Goal: Use online tool/utility: Utilize a website feature to perform a specific function

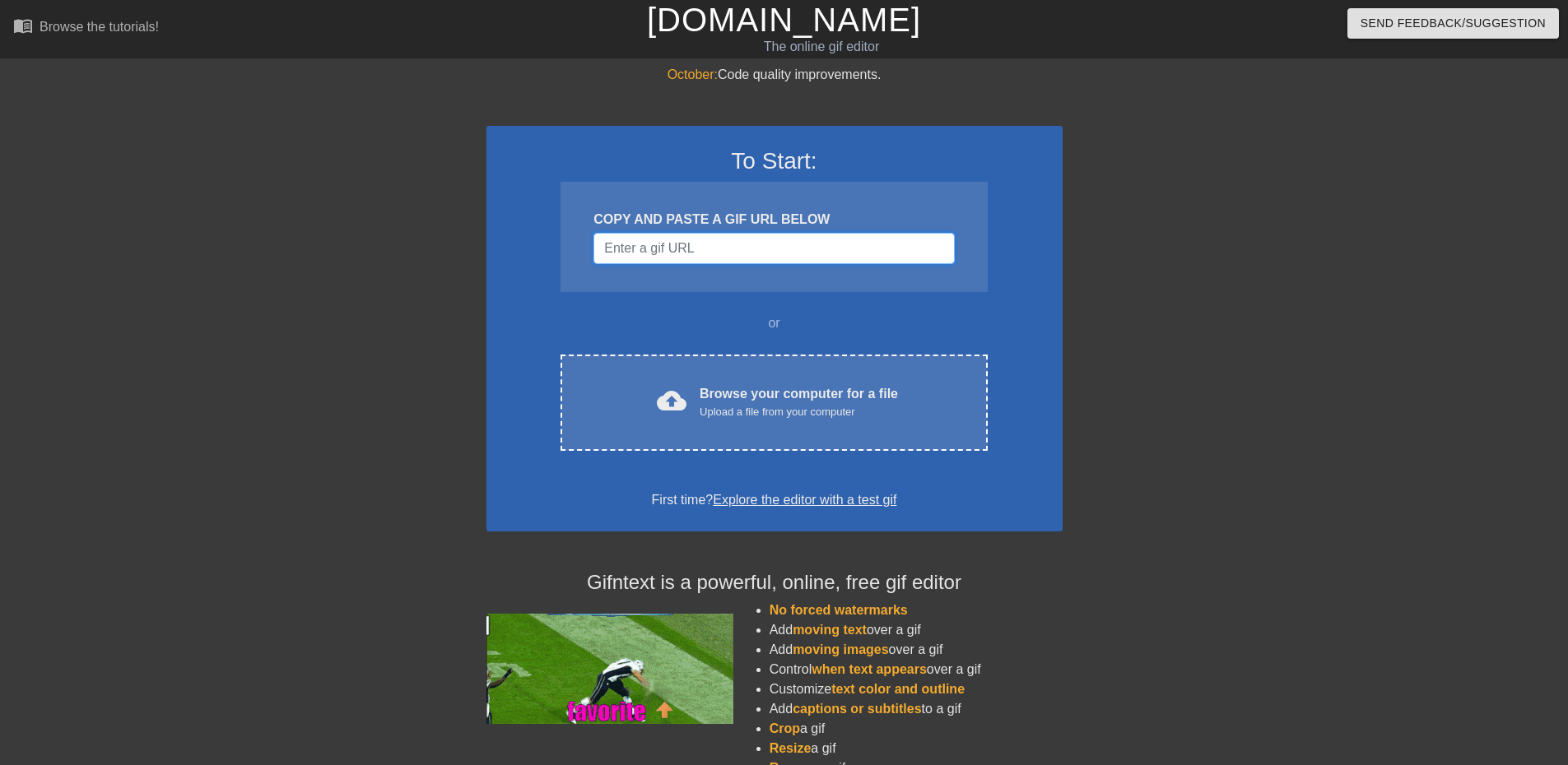
click at [798, 249] on input "Username" at bounding box center [774, 249] width 361 height 32
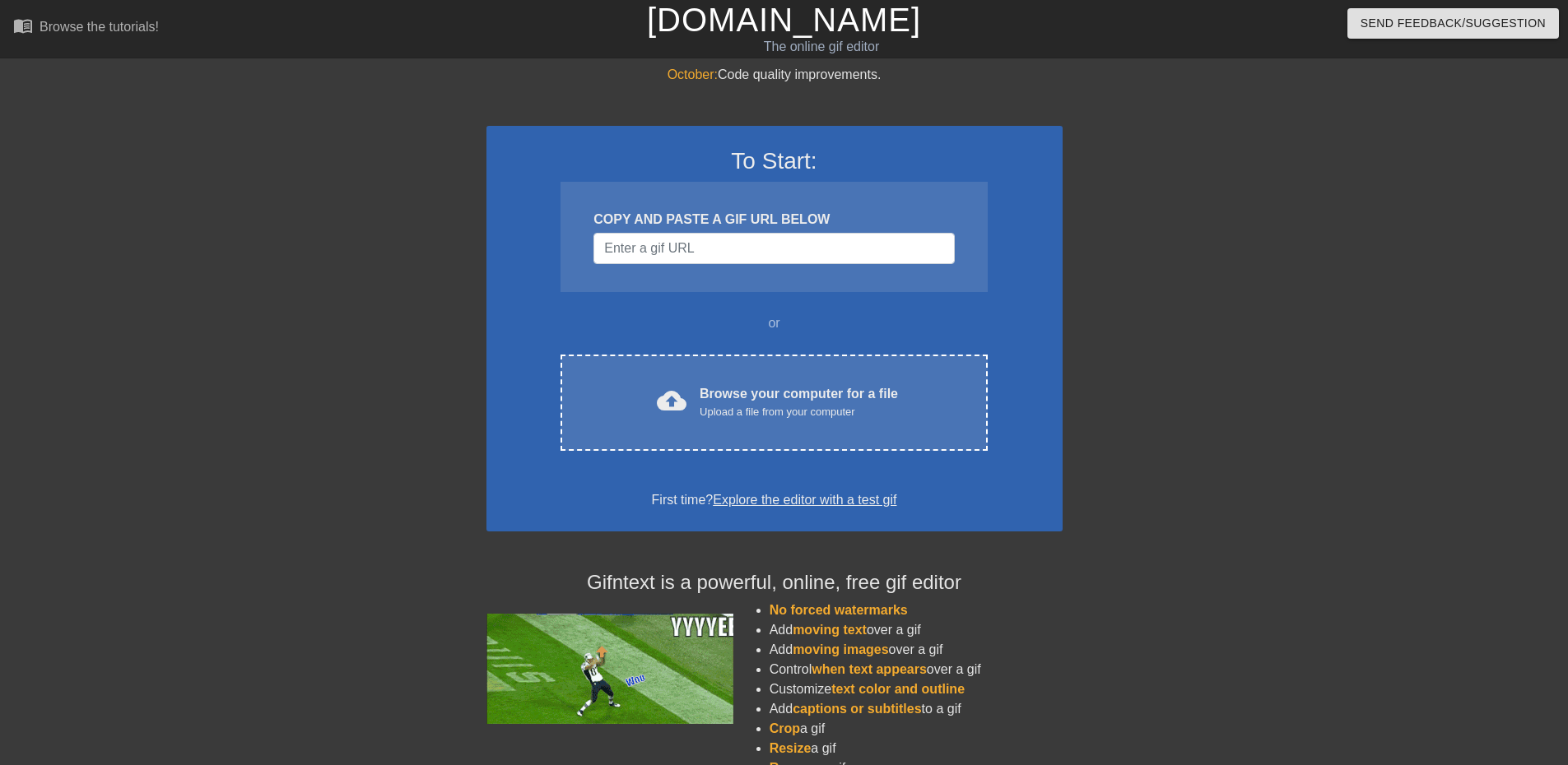
drag, startPoint x: 1190, startPoint y: 284, endPoint x: 1076, endPoint y: 322, distance: 120.2
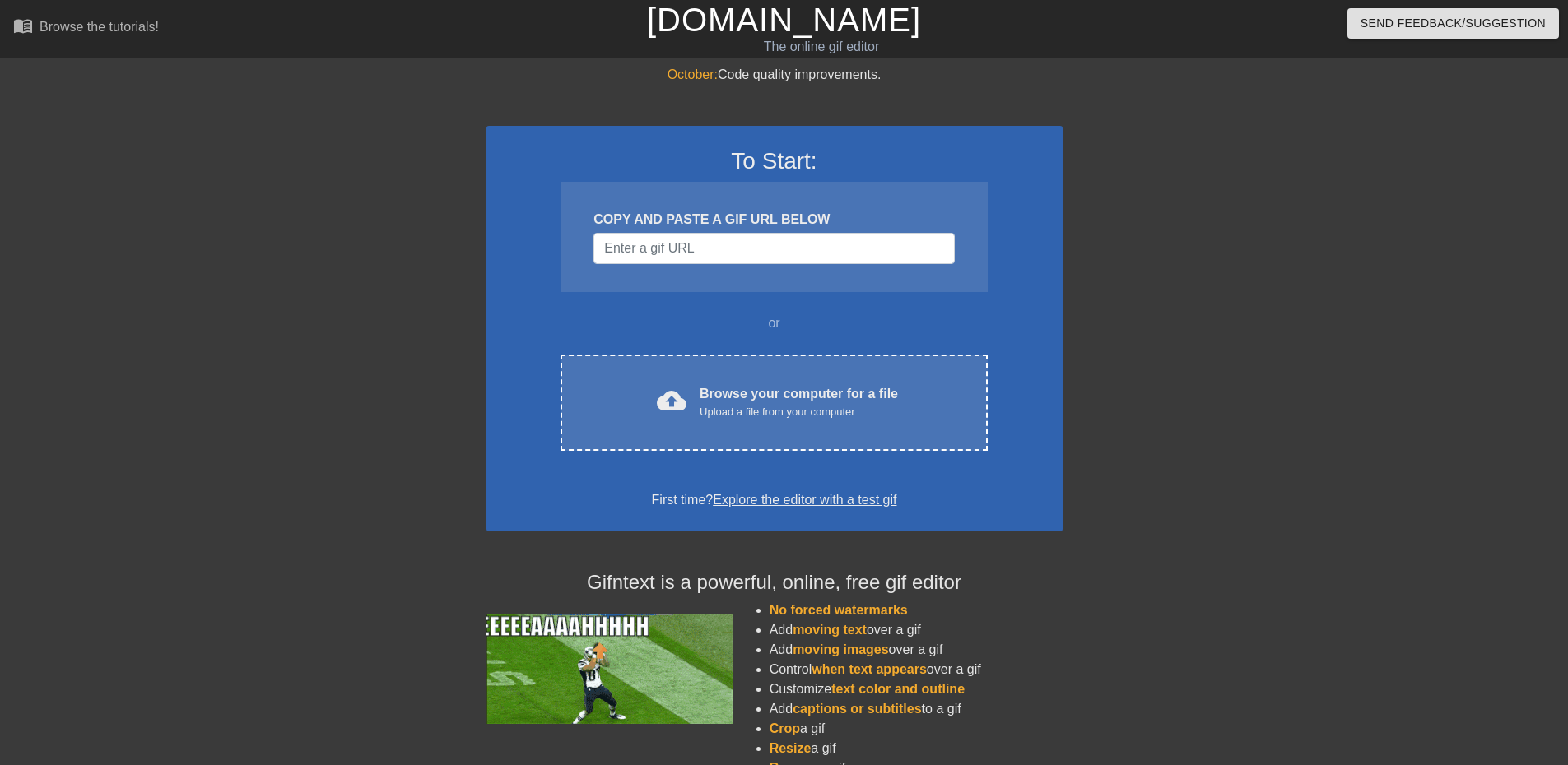
click at [1186, 284] on div "October: Code quality improvements. To Start: COPY AND PASTE A GIF URL BELOW or…" at bounding box center [784, 467] width 1568 height 806
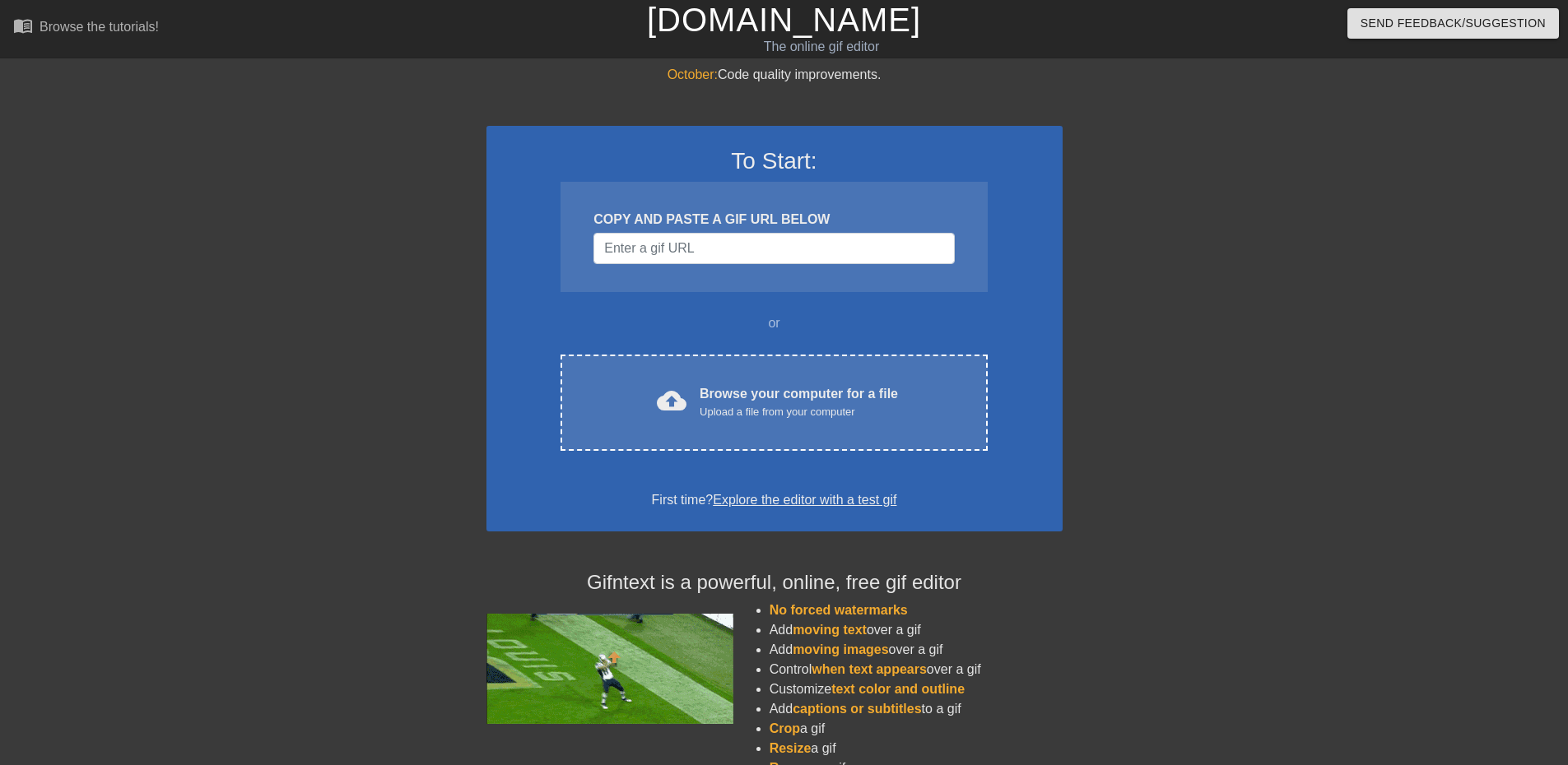
click at [791, 488] on div "To Start: COPY AND PASTE A GIF URL BELOW or cloud_upload Browse your computer f…" at bounding box center [774, 328] width 576 height 405
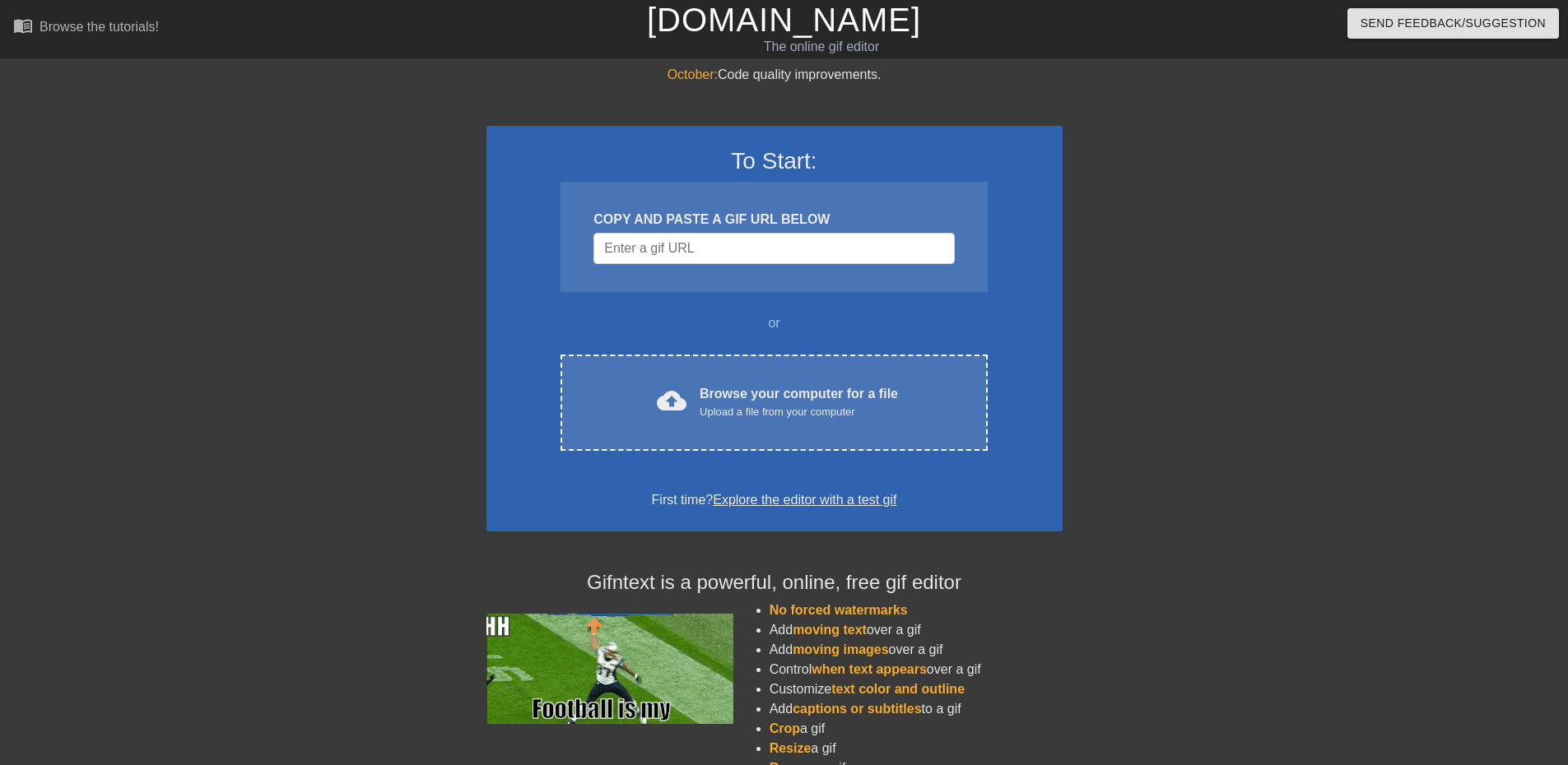
click at [791, 497] on link "Explore the editor with a test gif" at bounding box center [804, 499] width 184 height 14
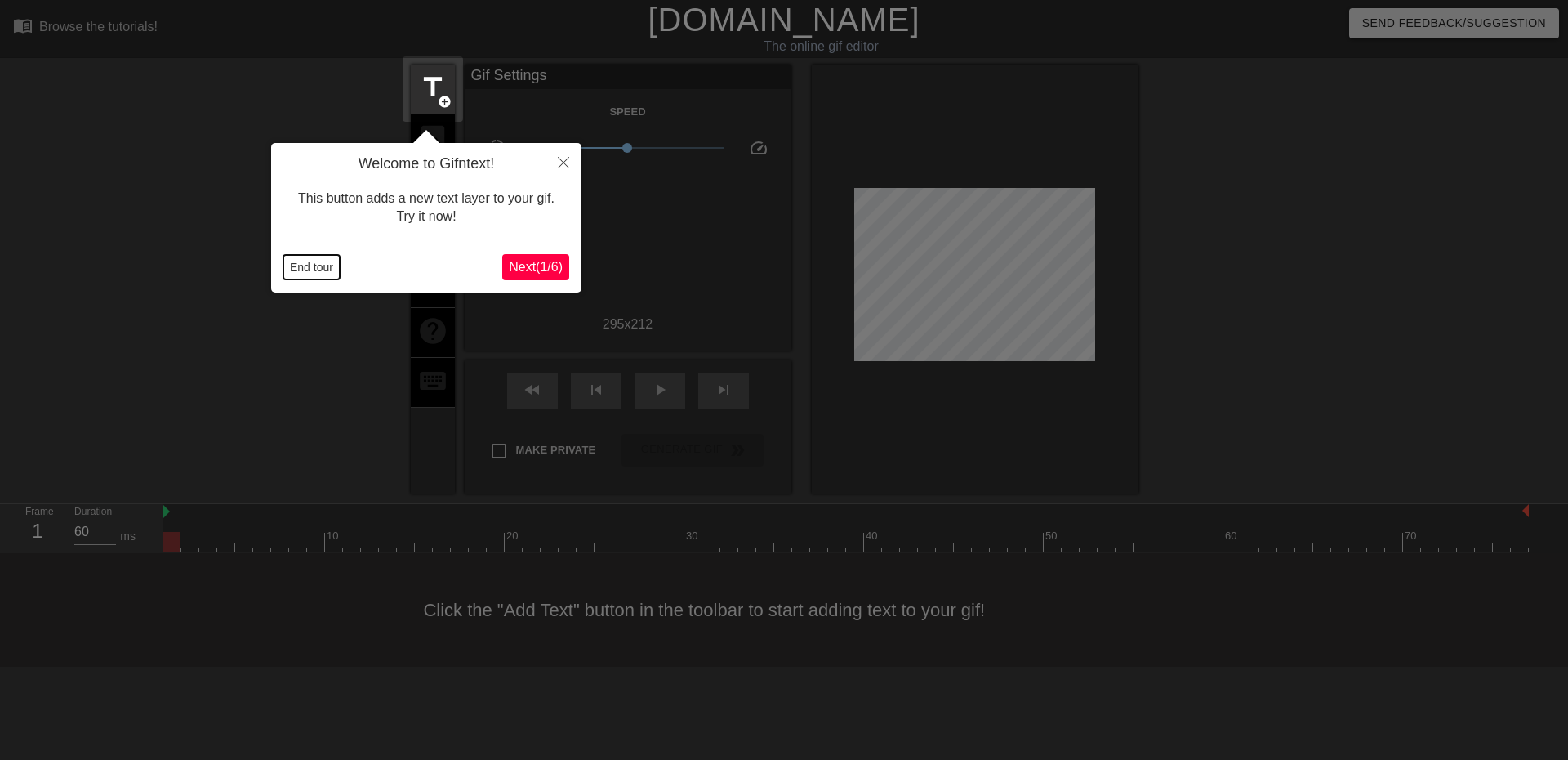
click at [300, 259] on button "End tour" at bounding box center [311, 267] width 56 height 25
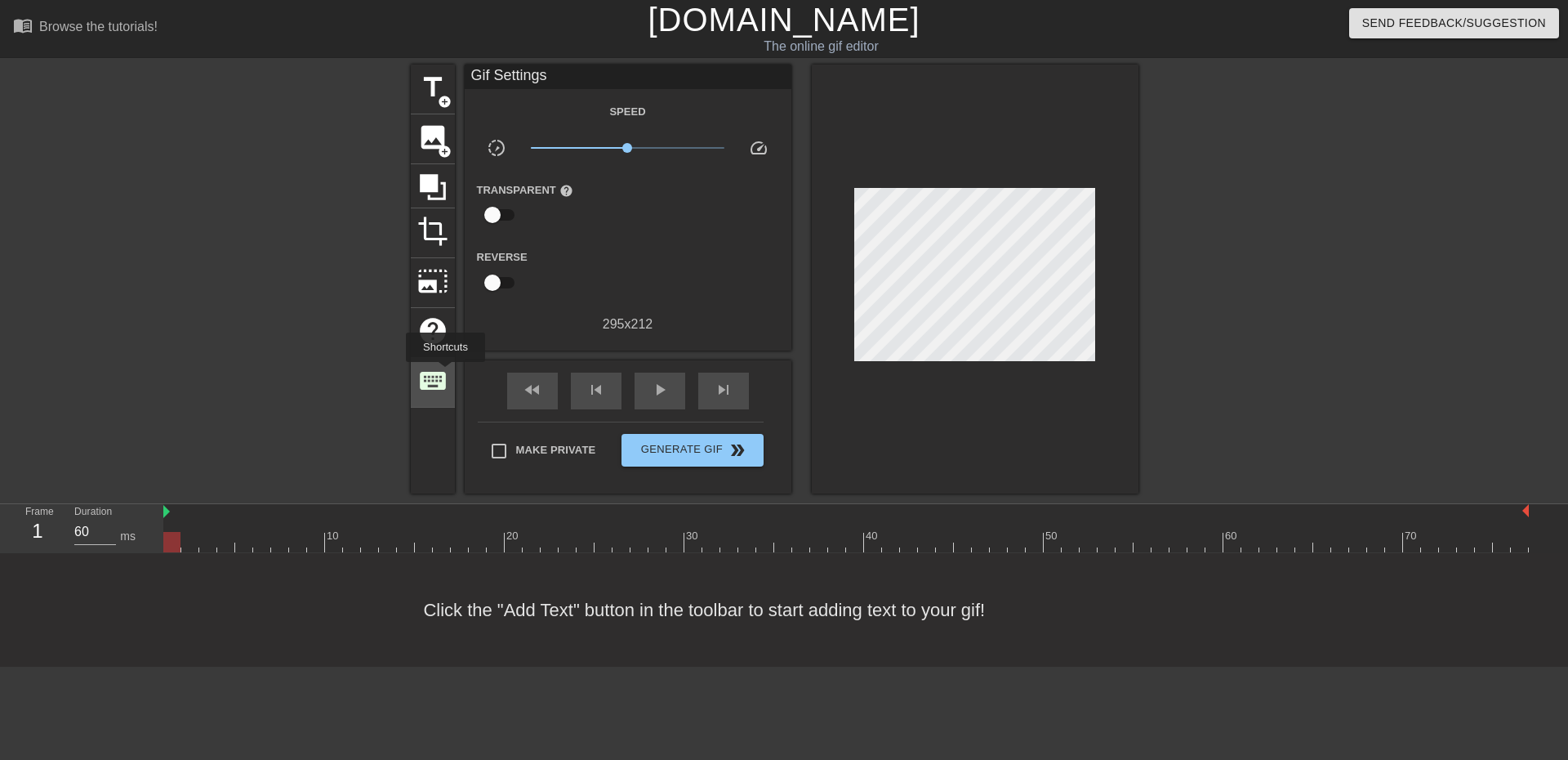
click at [446, 373] on span "keyboard" at bounding box center [433, 381] width 31 height 31
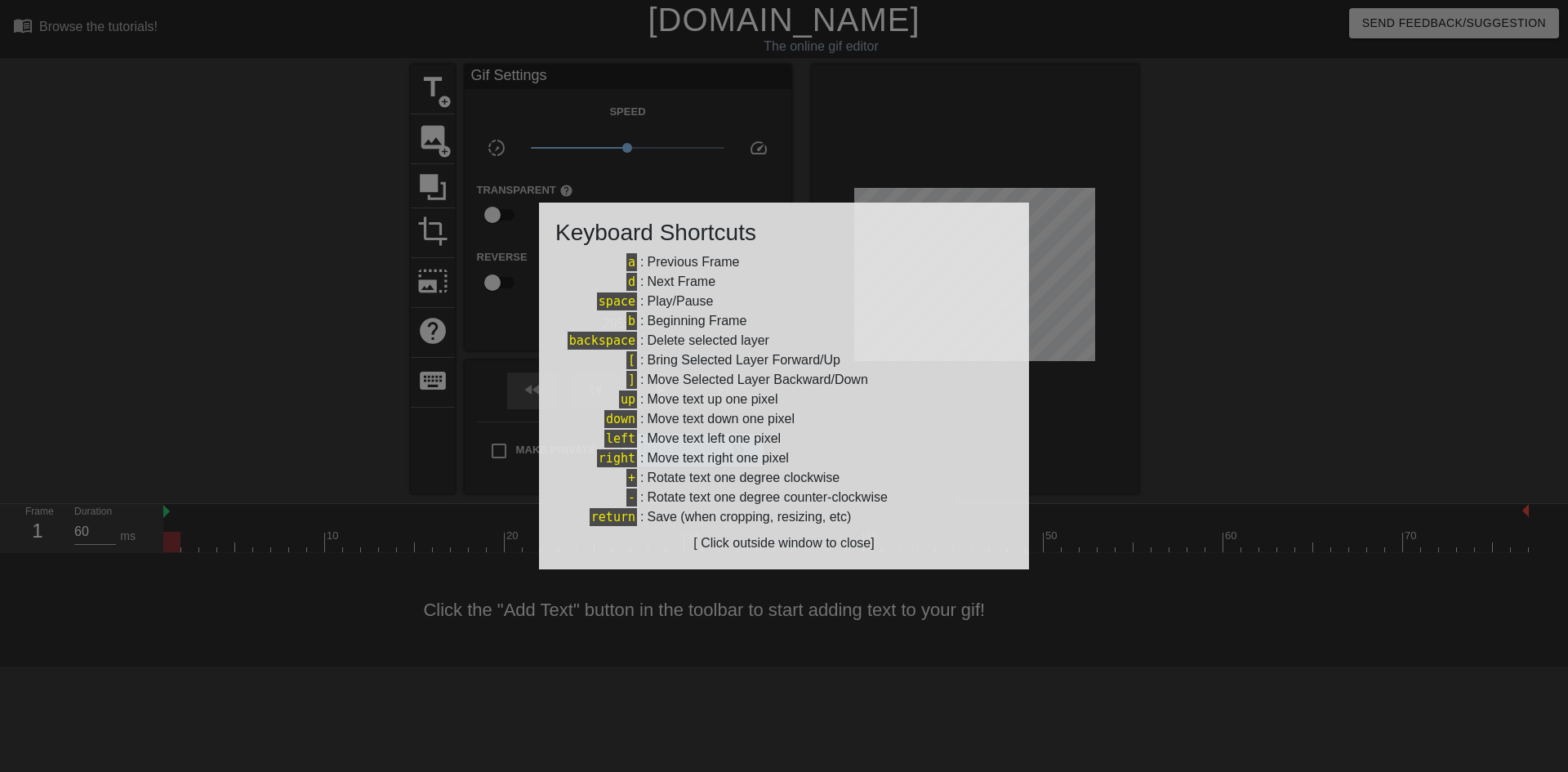
click at [355, 422] on div at bounding box center [784, 386] width 1568 height 772
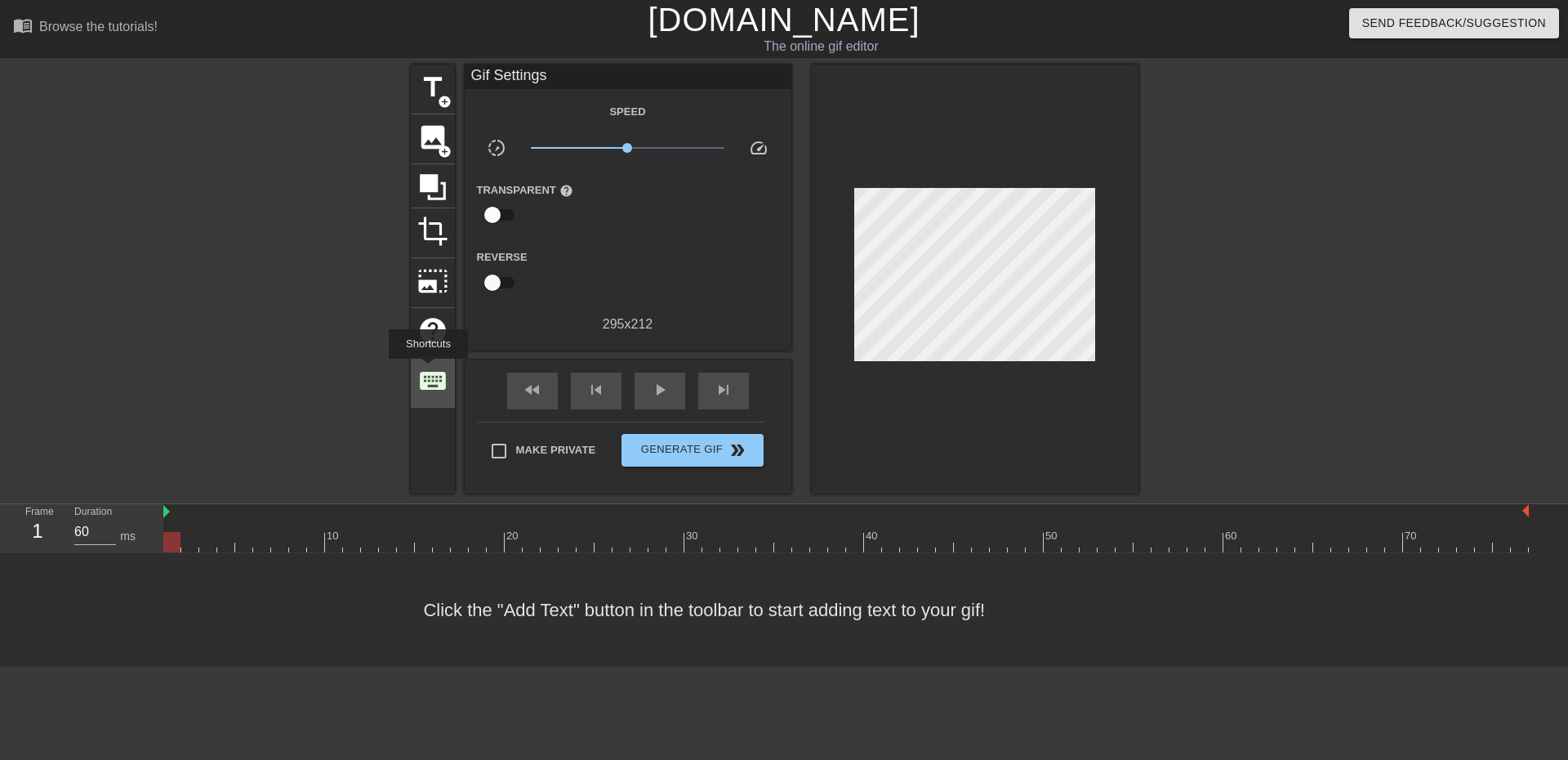
click at [424, 384] on span "keyboard" at bounding box center [433, 381] width 31 height 31
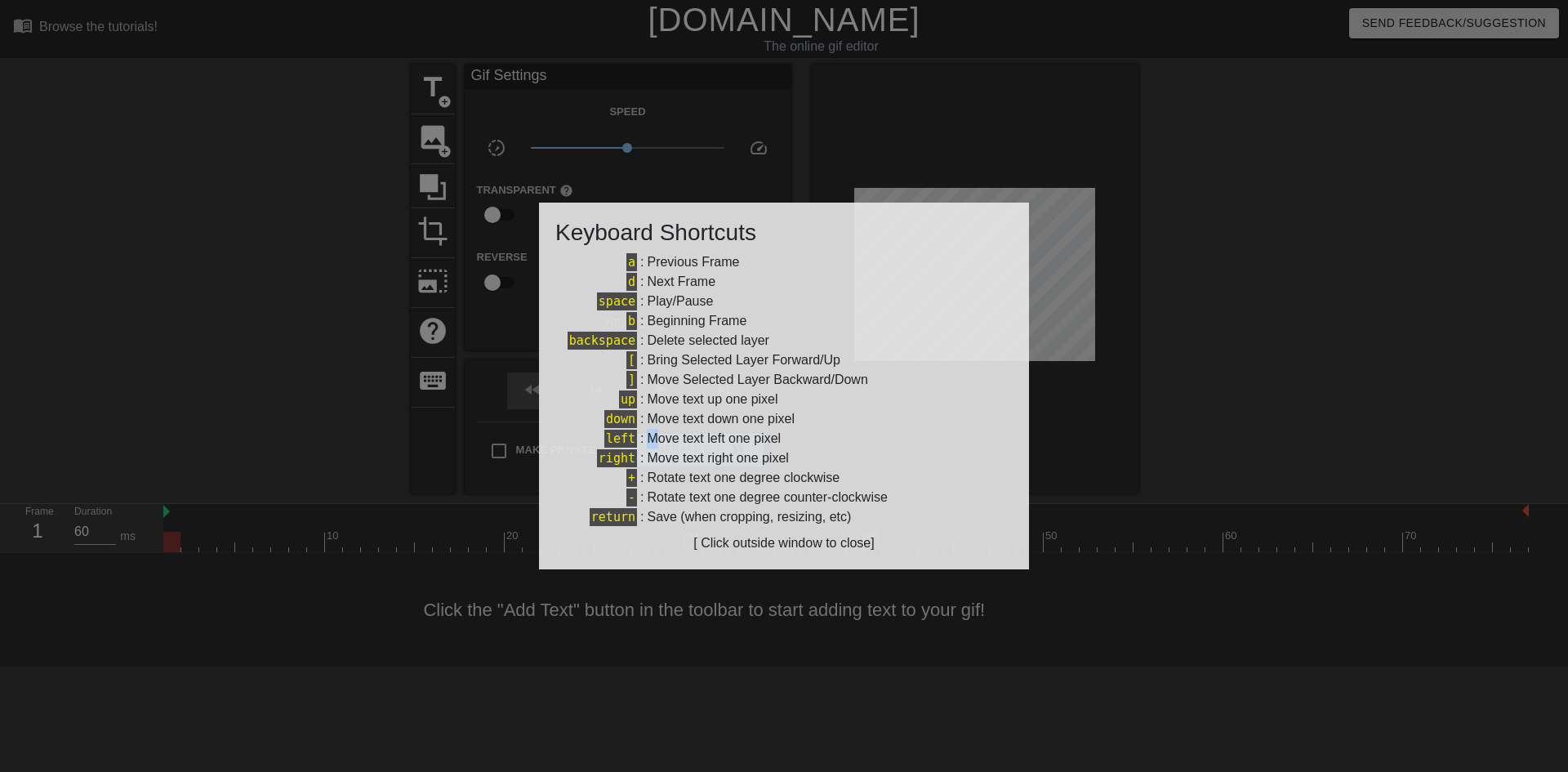
click at [658, 430] on div "Move text left one pixel" at bounding box center [714, 439] width 134 height 19
click at [687, 439] on div "Move text left one pixel" at bounding box center [714, 439] width 134 height 19
click at [459, 374] on div at bounding box center [784, 386] width 1568 height 772
